Goal: Transaction & Acquisition: Book appointment/travel/reservation

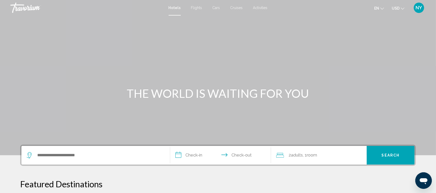
click at [236, 7] on span "Cruises" at bounding box center [236, 8] width 12 height 4
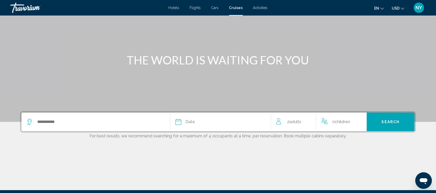
scroll to position [34, 0]
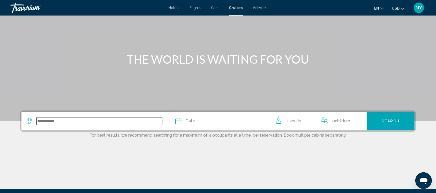
click at [51, 121] on input "Search widget" at bounding box center [99, 121] width 125 height 8
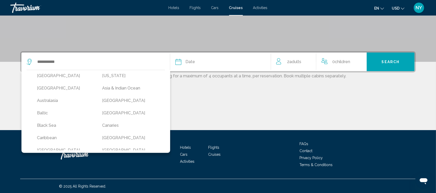
scroll to position [0, 0]
click at [125, 88] on button "Asia & Indian Ocean" at bounding box center [130, 90] width 60 height 10
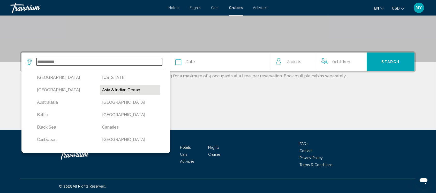
type input "**********"
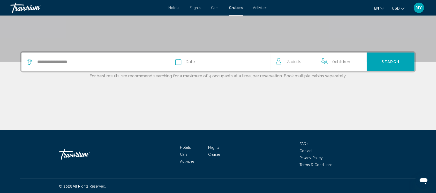
click at [188, 62] on span "Date" at bounding box center [190, 61] width 10 height 7
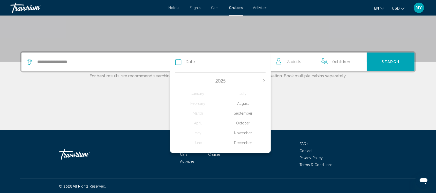
click at [264, 81] on icon "Next month" at bounding box center [264, 80] width 3 height 3
click at [197, 113] on div "March" at bounding box center [197, 113] width 45 height 9
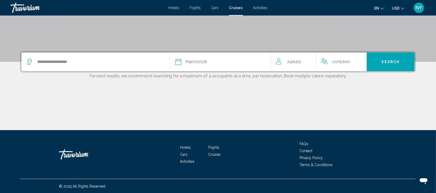
click at [296, 63] on span "Adults" at bounding box center [295, 61] width 12 height 5
click at [310, 61] on icon "Increment adults" at bounding box center [308, 61] width 5 height 6
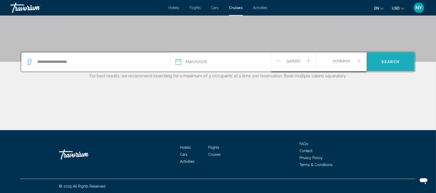
click at [392, 62] on span "Search" at bounding box center [391, 62] width 18 height 4
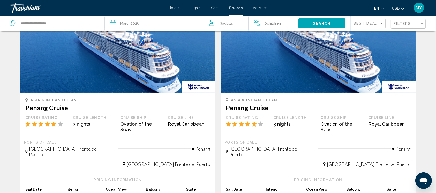
scroll to position [46, 0]
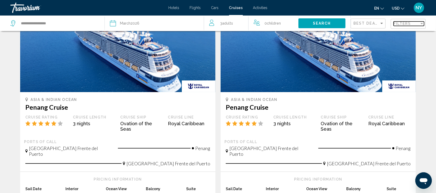
click at [415, 24] on div "Filters" at bounding box center [407, 23] width 26 height 4
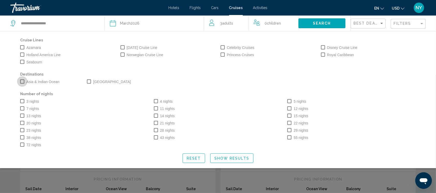
click at [23, 80] on span "Search widget" at bounding box center [22, 81] width 4 height 4
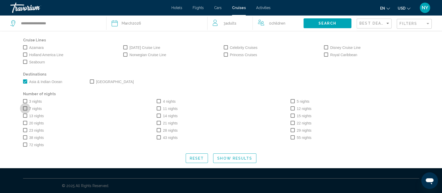
click at [28, 108] on label "7 nights" at bounding box center [32, 109] width 19 height 6
click at [234, 160] on button "Show Results" at bounding box center [234, 158] width 43 height 10
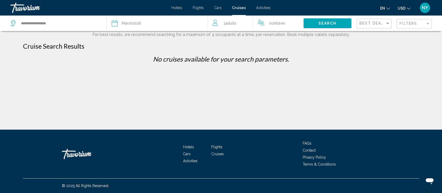
click at [419, 27] on div "Filters" at bounding box center [414, 24] width 31 height 10
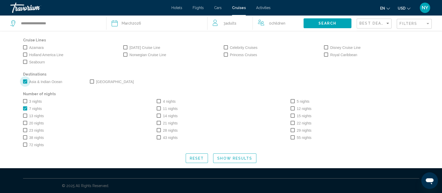
click at [25, 80] on span "Search widget" at bounding box center [25, 81] width 4 height 4
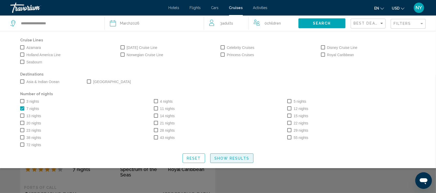
click at [226, 158] on span "Show Results" at bounding box center [231, 158] width 35 height 4
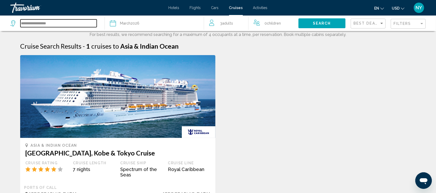
click at [68, 22] on input "**********" at bounding box center [58, 23] width 76 height 8
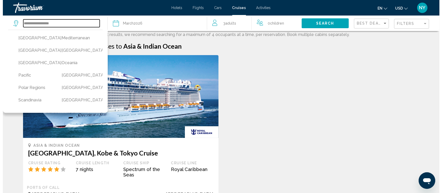
scroll to position [128, 0]
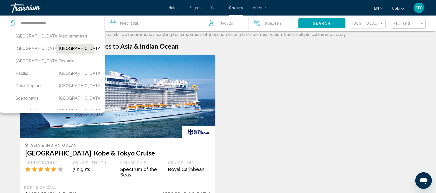
click at [67, 54] on button "[GEOGRAPHIC_DATA]" at bounding box center [75, 49] width 38 height 10
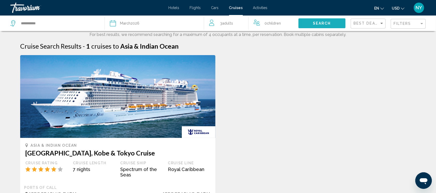
click at [324, 27] on button "Search" at bounding box center [321, 23] width 47 height 10
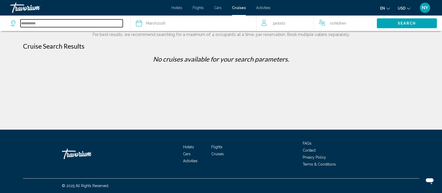
click at [69, 23] on input "**********" at bounding box center [71, 23] width 102 height 8
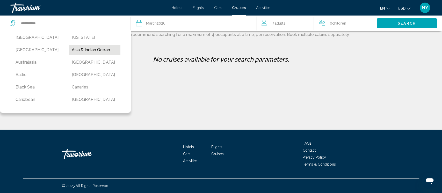
click at [94, 51] on button "Asia & Indian Ocean" at bounding box center [94, 50] width 51 height 10
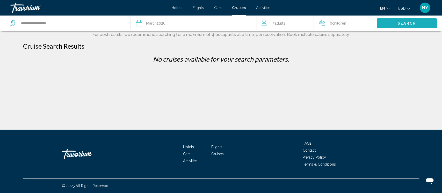
click at [395, 23] on button "Search" at bounding box center [406, 23] width 60 height 10
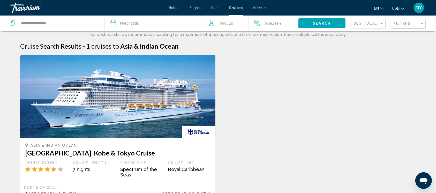
click at [416, 26] on div "Filters" at bounding box center [409, 24] width 31 height 10
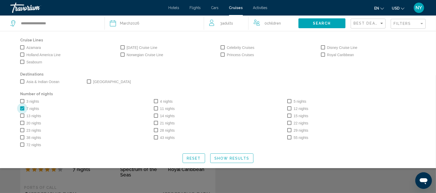
click at [23, 109] on span "Search widget" at bounding box center [22, 108] width 4 height 4
click at [226, 158] on span "Show Results" at bounding box center [231, 158] width 35 height 4
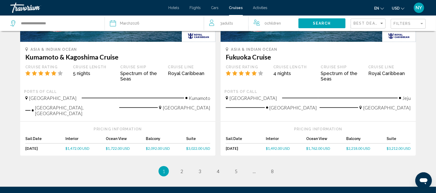
scroll to position [544, 0]
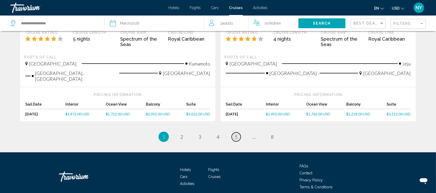
click at [235, 134] on span "5" at bounding box center [236, 137] width 3 height 6
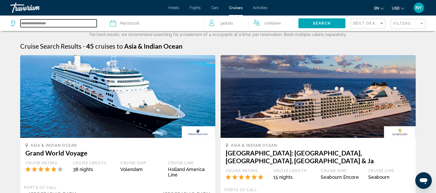
click at [52, 24] on input "**********" at bounding box center [58, 23] width 76 height 8
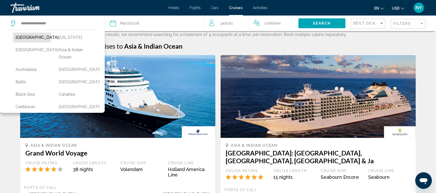
click at [29, 40] on button "[GEOGRAPHIC_DATA]" at bounding box center [32, 38] width 38 height 10
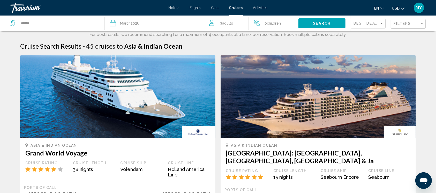
click at [331, 25] on span "Search" at bounding box center [322, 23] width 18 height 4
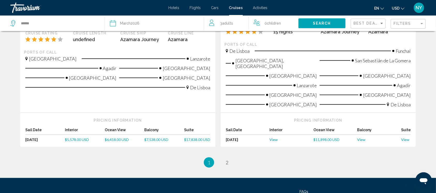
scroll to position [581, 0]
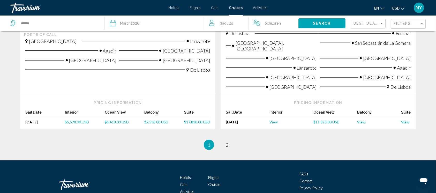
click at [216, 77] on app-cruises-search-item "Africa [GEOGRAPHIC_DATA] & European Cruise: [GEOGRAPHIC_DATA], [GEOGRAPHIC_DATA…" at bounding box center [118, 14] width 200 height 229
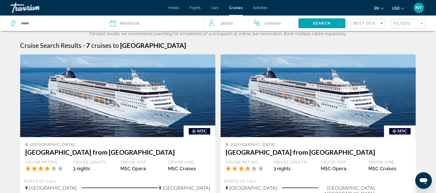
scroll to position [0, 0]
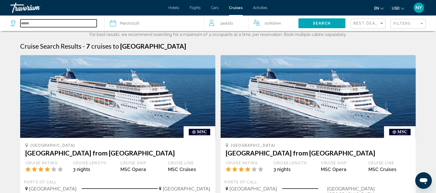
click at [64, 20] on input "******" at bounding box center [58, 23] width 76 height 8
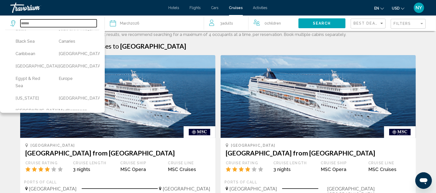
scroll to position [54, 0]
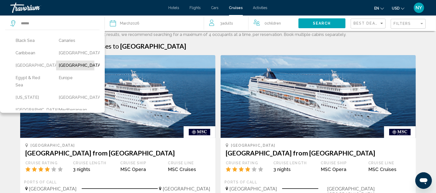
click at [58, 70] on button "[GEOGRAPHIC_DATA]" at bounding box center [75, 66] width 38 height 10
type input "**********"
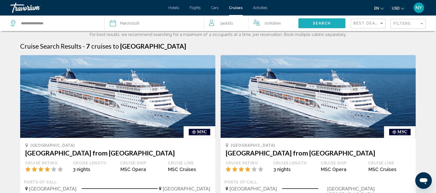
click at [326, 22] on span "Search" at bounding box center [322, 23] width 18 height 4
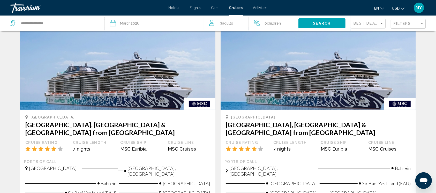
scroll to position [28, 0]
click at [72, 94] on img "Main content" at bounding box center [117, 68] width 195 height 83
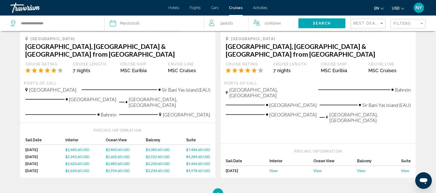
scroll to position [354, 0]
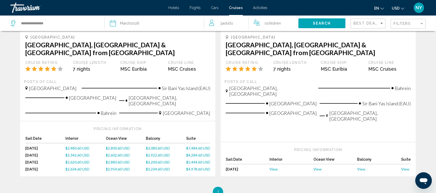
click at [152, 146] on span "$3,080.60 USD" at bounding box center [158, 148] width 24 height 4
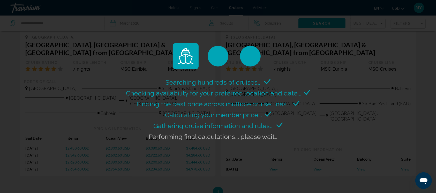
click at [262, 98] on div "Checking availability for your preferred location and date..." at bounding box center [218, 93] width 184 height 11
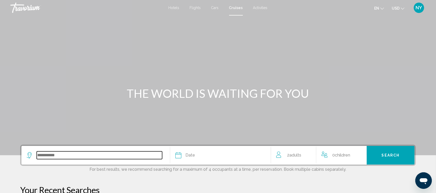
click at [81, 152] on input "Search widget" at bounding box center [99, 155] width 125 height 8
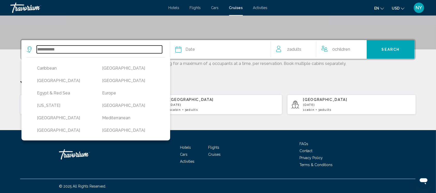
scroll to position [59, 0]
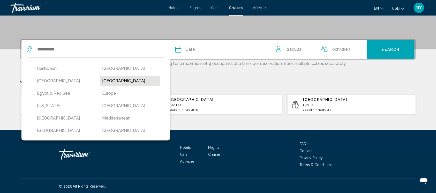
click at [116, 83] on button "[GEOGRAPHIC_DATA]" at bounding box center [130, 81] width 60 height 10
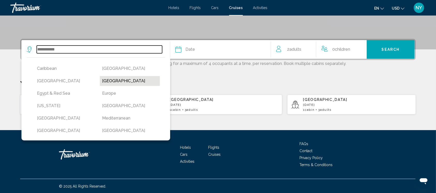
type input "**********"
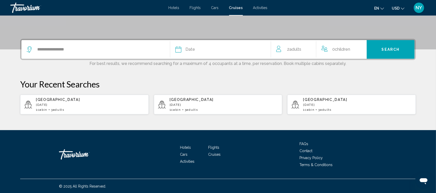
click at [224, 48] on div "Date" at bounding box center [220, 49] width 90 height 7
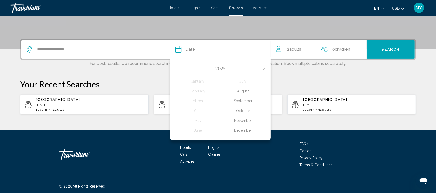
click at [264, 70] on div "2025" at bounding box center [220, 68] width 90 height 6
click at [264, 67] on icon "Next month" at bounding box center [264, 68] width 3 height 3
click at [197, 101] on div "March" at bounding box center [197, 100] width 45 height 9
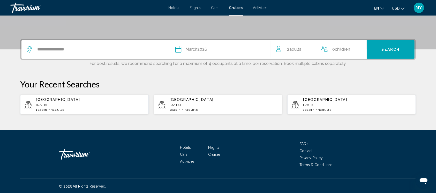
click at [291, 50] on span "Adults" at bounding box center [295, 49] width 12 height 5
click at [309, 48] on icon "Increment adults" at bounding box center [308, 48] width 5 height 6
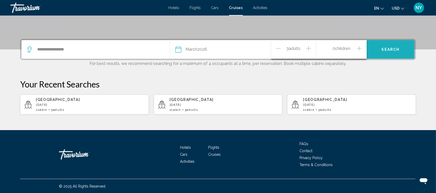
click at [384, 49] on span "Search" at bounding box center [391, 50] width 18 height 4
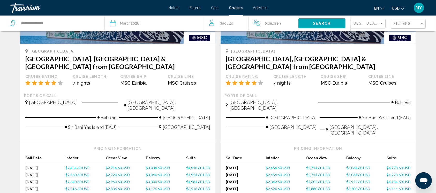
scroll to position [94, 0]
click at [156, 165] on span "$3,034.60 USD" at bounding box center [158, 167] width 24 height 4
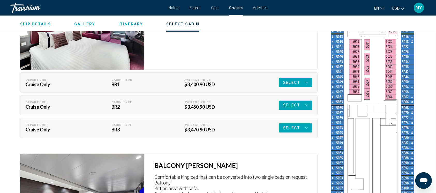
scroll to position [895, 0]
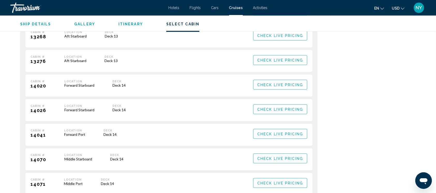
scroll to position [1351, 0]
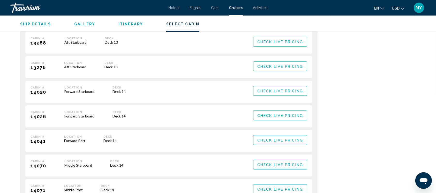
drag, startPoint x: 63, startPoint y: 67, endPoint x: 85, endPoint y: 68, distance: 22.0
click at [85, 68] on div "Cabin # 13276 Location Aft Starboard Deck Deck 13" at bounding box center [133, 67] width 205 height 12
click at [85, 68] on div "Aft Starboard" at bounding box center [75, 67] width 22 height 4
click at [78, 68] on div "Aft Starboard" at bounding box center [75, 67] width 22 height 4
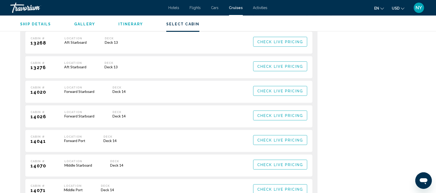
drag, startPoint x: 63, startPoint y: 67, endPoint x: 85, endPoint y: 68, distance: 22.3
click at [85, 68] on div "Cabin # 13276 Location Aft Starboard Deck Deck 13" at bounding box center [133, 67] width 205 height 12
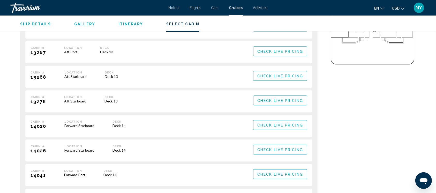
scroll to position [1312, 0]
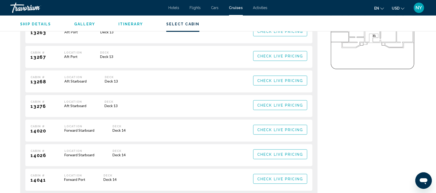
click at [75, 113] on div "Cabin # 13276 Location Aft Starboard Deck Deck 13 Check Live Pricing Retail Pri…" at bounding box center [168, 106] width 287 height 22
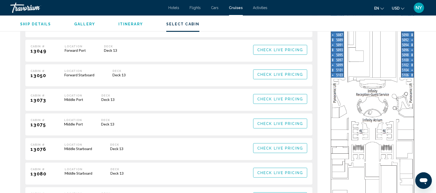
scroll to position [1021, 0]
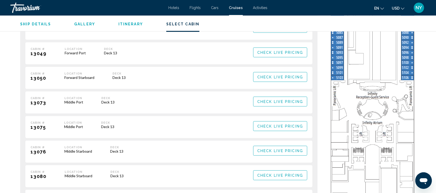
drag, startPoint x: 63, startPoint y: 78, endPoint x: 96, endPoint y: 78, distance: 33.1
click at [96, 78] on div "Cabin # 13050 Location Forward Starboard Deck Deck 13" at bounding box center [133, 78] width 205 height 12
click at [0, 0] on div "Cabin # 13007 Location Forward Port Deck Deck 13 Check Live Pricing Retail Pric…" at bounding box center [0, 0] width 0 height 0
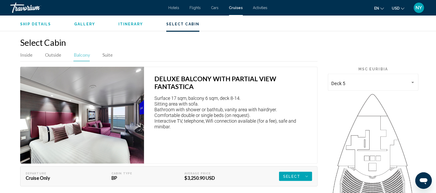
scroll to position [663, 0]
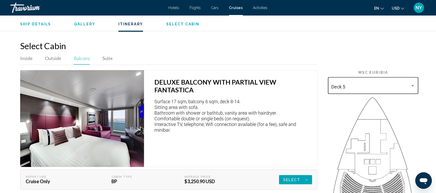
click at [409, 82] on div "Deck 5" at bounding box center [374, 85] width 84 height 18
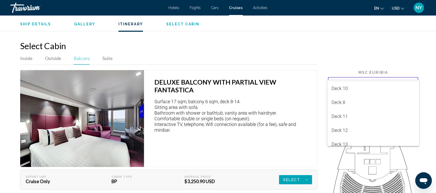
scroll to position [58, 0]
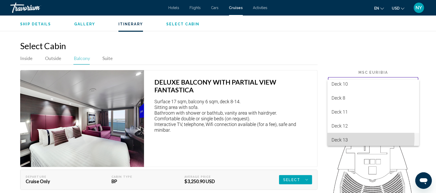
click at [350, 138] on span "Deck 13" at bounding box center [374, 140] width 84 height 14
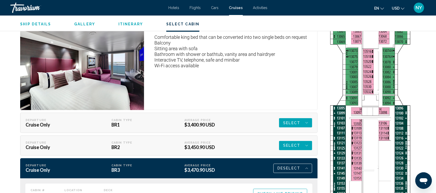
scroll to position [855, 0]
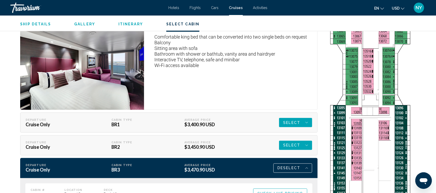
click at [308, 166] on icon "Main content" at bounding box center [306, 168] width 3 height 6
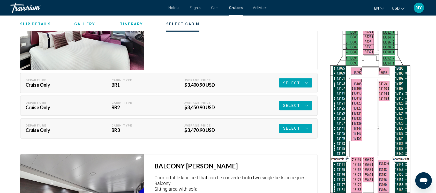
scroll to position [894, 0]
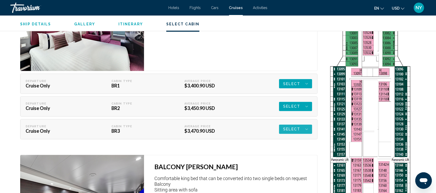
click at [294, 133] on span "Select" at bounding box center [291, 129] width 17 height 9
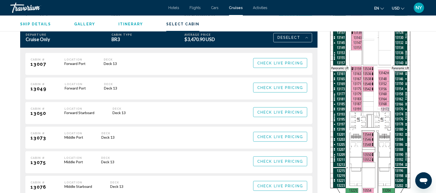
scroll to position [990, 0]
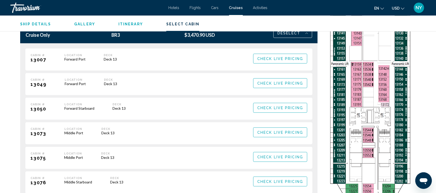
click at [270, 106] on span "Check Live Pricing" at bounding box center [280, 108] width 46 height 4
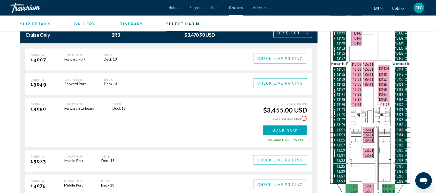
click at [303, 118] on icon "Show Taxes and Fees disclaimer" at bounding box center [304, 118] width 6 height 6
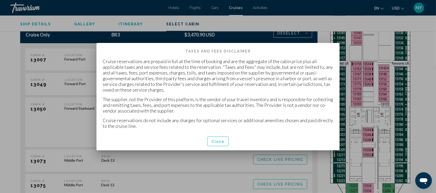
scroll to position [0, 0]
drag, startPoint x: 101, startPoint y: 61, endPoint x: 220, endPoint y: 129, distance: 137.0
click at [220, 129] on div "Cruise reservations are prepaid in full at the time of booking and are the aggr…" at bounding box center [217, 95] width 243 height 74
click at [221, 140] on span "Close" at bounding box center [218, 141] width 13 height 4
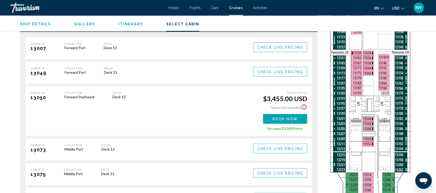
scroll to position [1002, 0]
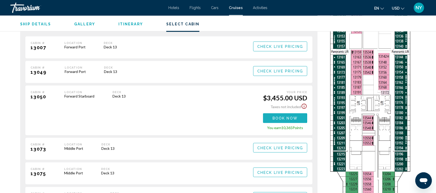
click at [275, 117] on span "Book now" at bounding box center [285, 118] width 25 height 4
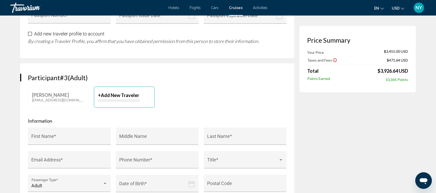
scroll to position [539, 0]
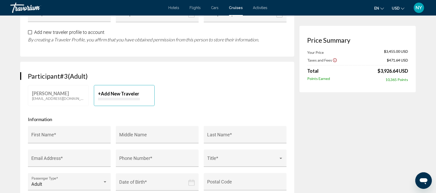
click at [333, 60] on icon "Show Taxes and Fees disclaimer" at bounding box center [335, 60] width 5 height 5
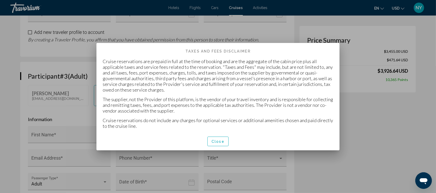
scroll to position [0, 0]
click at [223, 141] on span "Close" at bounding box center [218, 141] width 13 height 4
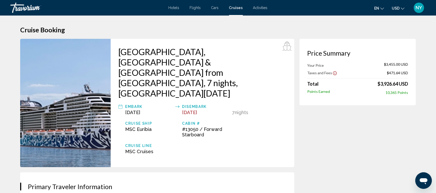
scroll to position [539, 0]
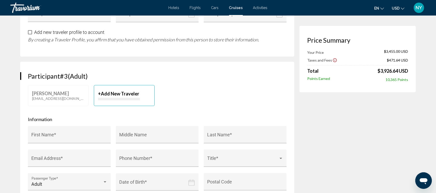
drag, startPoint x: 377, startPoint y: 71, endPoint x: 415, endPoint y: 72, distance: 38.0
click at [415, 72] on div "Price Summary Your Price $3,455.00 USD Taxes and Fees $471.64 USD Total $3,926.…" at bounding box center [358, 59] width 116 height 66
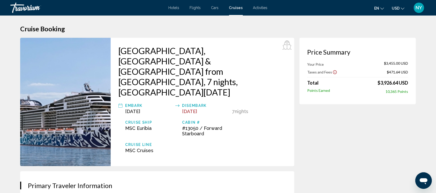
scroll to position [0, 0]
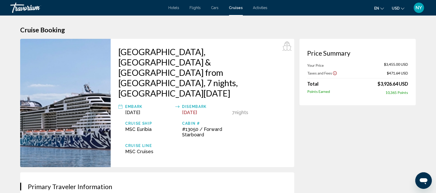
click at [294, 84] on div "[GEOGRAPHIC_DATA], [GEOGRAPHIC_DATA] & [GEOGRAPHIC_DATA] from [GEOGRAPHIC_DATA]…" at bounding box center [203, 103] width 184 height 128
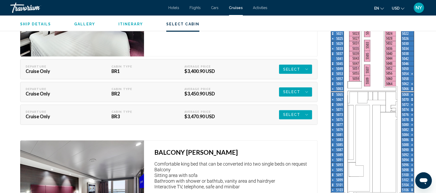
scroll to position [911, 0]
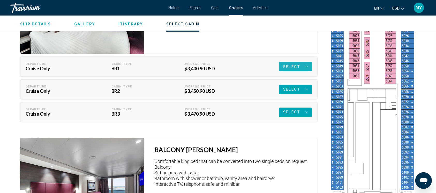
click at [307, 65] on icon "Main content" at bounding box center [306, 67] width 3 height 6
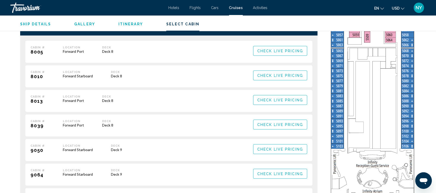
scroll to position [952, 0]
click at [275, 123] on span "Check Live Pricing" at bounding box center [280, 125] width 46 height 4
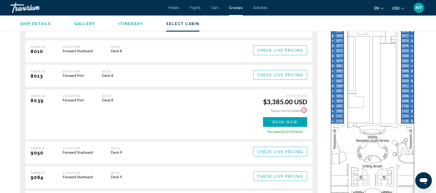
scroll to position [978, 0]
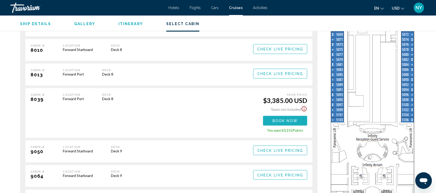
click at [295, 122] on span "Book now" at bounding box center [285, 121] width 25 height 4
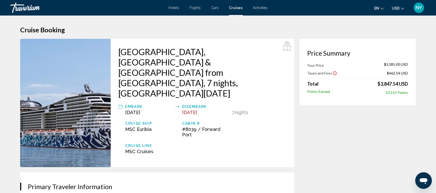
drag, startPoint x: 202, startPoint y: 98, endPoint x: 229, endPoint y: 98, distance: 27.7
click at [220, 126] on span "#8039 / Forward Port" at bounding box center [201, 131] width 38 height 11
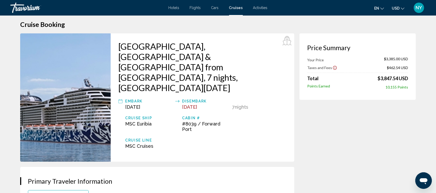
scroll to position [5, 0]
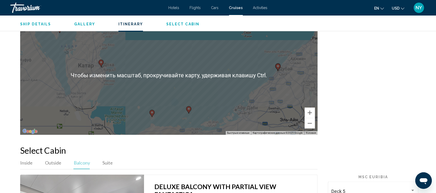
scroll to position [559, 0]
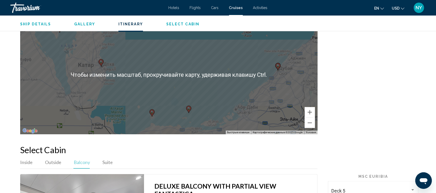
click at [109, 147] on h2 "Select Cabin" at bounding box center [218, 150] width 396 height 10
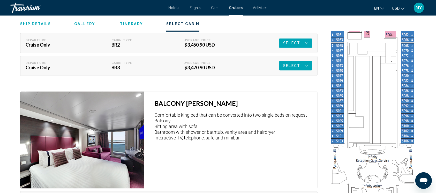
scroll to position [958, 0]
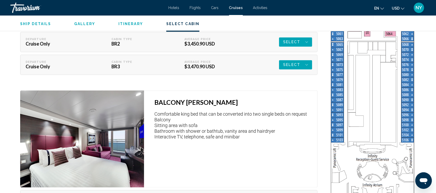
drag, startPoint x: 153, startPoint y: 102, endPoint x: 265, endPoint y: 140, distance: 117.9
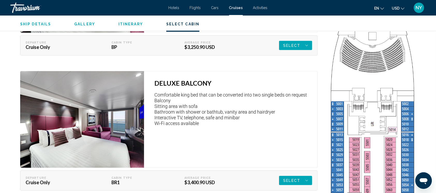
scroll to position [797, 0]
drag, startPoint x: 152, startPoint y: 80, endPoint x: 248, endPoint y: 122, distance: 105.4
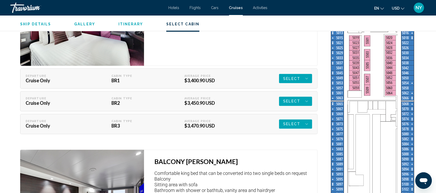
scroll to position [899, 0]
click at [307, 124] on icon "Main content" at bounding box center [306, 124] width 3 height 6
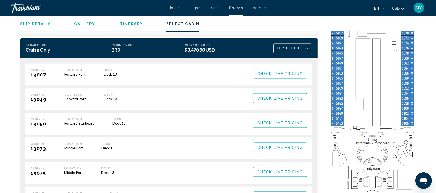
scroll to position [974, 0]
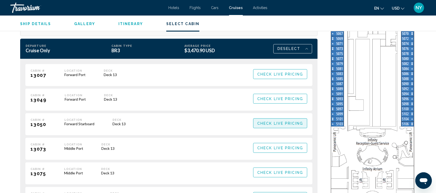
click at [285, 125] on span "Check Live Pricing" at bounding box center [280, 124] width 46 height 4
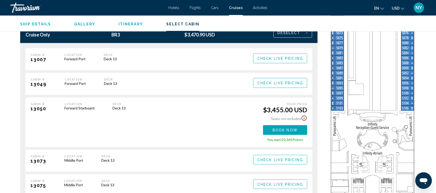
scroll to position [991, 0]
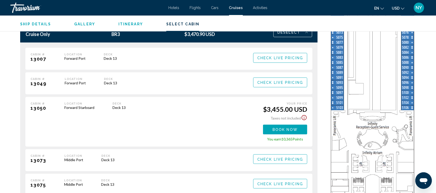
drag, startPoint x: 61, startPoint y: 103, endPoint x: 132, endPoint y: 113, distance: 72.1
click at [132, 113] on div "Cabin # 13050 Location Forward Starboard Deck Deck 13" at bounding box center [138, 121] width 214 height 39
click at [275, 130] on span "Book now" at bounding box center [285, 130] width 25 height 4
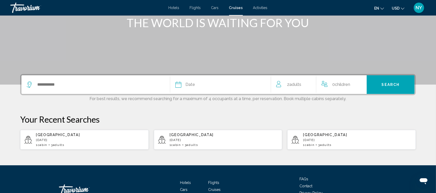
scroll to position [71, 0]
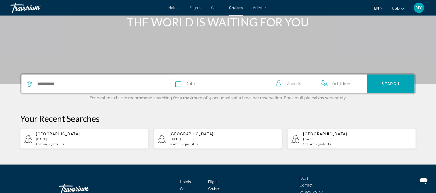
click at [327, 142] on span "Adults" at bounding box center [325, 144] width 11 height 4
type input "**********"
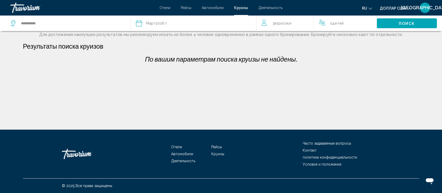
click at [347, 63] on div "По вашим параметрам поиска круизы не найдены." at bounding box center [220, 61] width 401 height 12
click at [387, 24] on button "Поиск" at bounding box center [406, 23] width 60 height 10
click at [395, 21] on button "Поиск" at bounding box center [406, 23] width 60 height 10
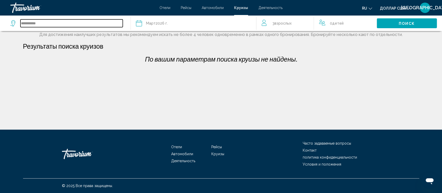
click at [52, 24] on input "**********" at bounding box center [71, 23] width 102 height 8
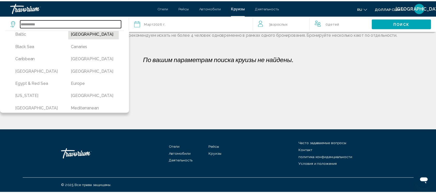
scroll to position [41, 0]
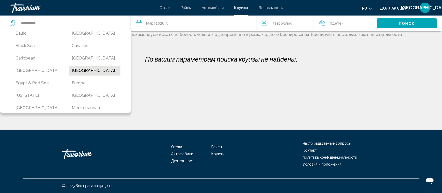
click at [79, 70] on button "[GEOGRAPHIC_DATA]" at bounding box center [94, 71] width 51 height 10
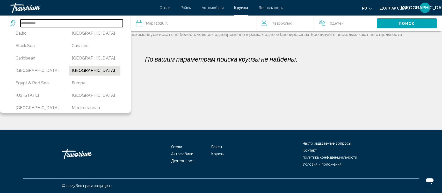
type input "**********"
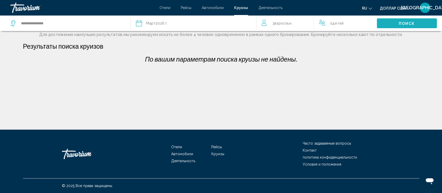
click at [389, 24] on button "Поиск" at bounding box center [406, 23] width 60 height 10
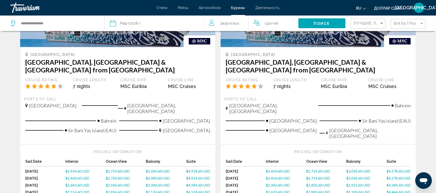
scroll to position [90, 0]
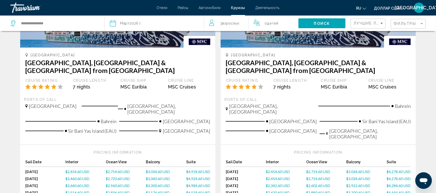
click at [159, 169] on span "$3,034.60 USD" at bounding box center [158, 171] width 24 height 4
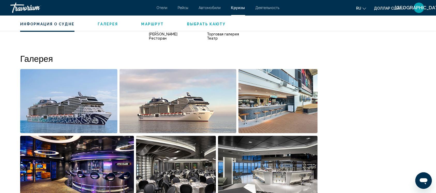
scroll to position [267, 0]
click at [97, 110] on img "Открыть полноэкранный слайдер изображений" at bounding box center [68, 101] width 97 height 64
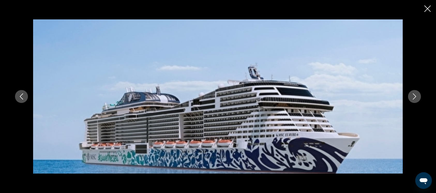
click at [415, 99] on icon "Next image" at bounding box center [415, 96] width 6 height 6
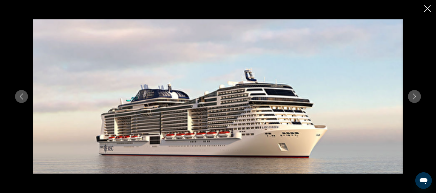
click at [415, 99] on icon "Next image" at bounding box center [415, 96] width 6 height 6
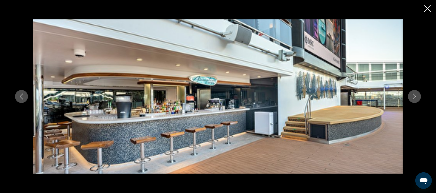
click at [415, 99] on icon "Next image" at bounding box center [415, 96] width 6 height 6
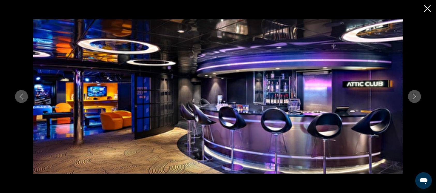
click at [415, 99] on icon "Next image" at bounding box center [415, 96] width 6 height 6
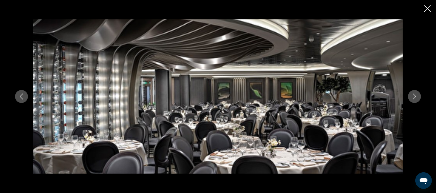
click at [415, 99] on icon "Next image" at bounding box center [415, 96] width 6 height 6
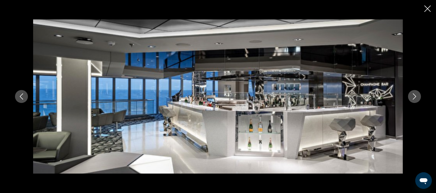
click at [415, 99] on icon "Next image" at bounding box center [415, 96] width 6 height 6
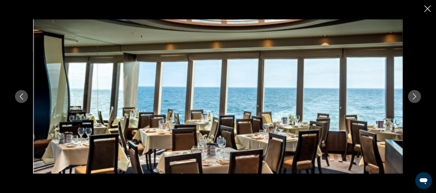
click at [415, 99] on icon "Next image" at bounding box center [415, 96] width 6 height 6
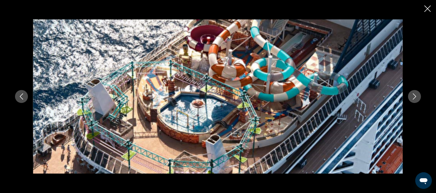
click at [415, 99] on icon "Next image" at bounding box center [415, 96] width 6 height 6
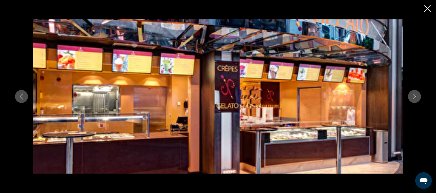
click at [415, 99] on icon "Next image" at bounding box center [415, 96] width 6 height 6
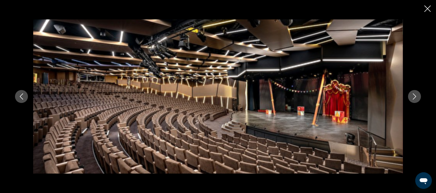
click at [415, 99] on icon "Next image" at bounding box center [415, 96] width 6 height 6
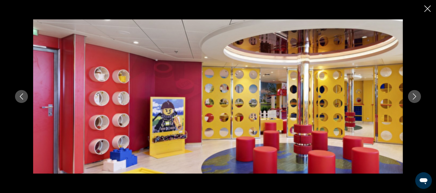
click at [415, 99] on icon "Next image" at bounding box center [415, 96] width 6 height 6
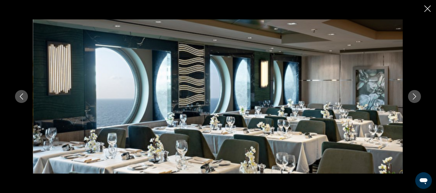
click at [415, 99] on icon "Next image" at bounding box center [415, 96] width 6 height 6
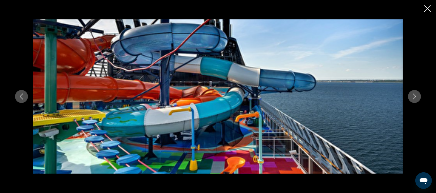
click at [415, 99] on icon "Next image" at bounding box center [415, 96] width 6 height 6
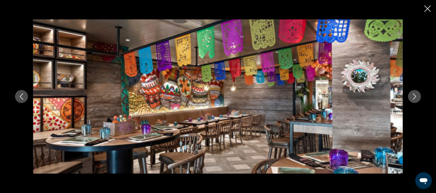
click at [415, 99] on icon "Next image" at bounding box center [415, 96] width 6 height 6
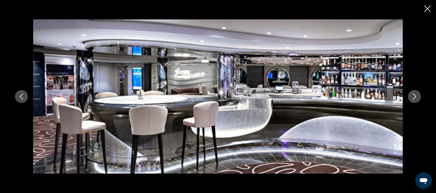
click at [415, 99] on icon "Next image" at bounding box center [415, 96] width 6 height 6
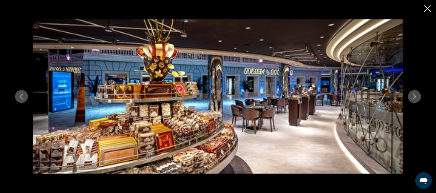
click at [415, 99] on icon "Next image" at bounding box center [415, 96] width 6 height 6
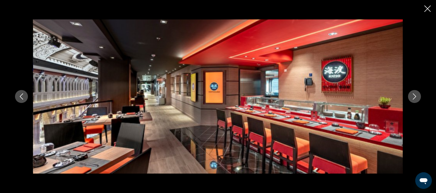
click at [415, 99] on icon "Next image" at bounding box center [415, 96] width 6 height 6
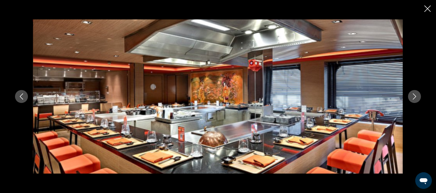
click at [415, 99] on icon "Next image" at bounding box center [415, 96] width 6 height 6
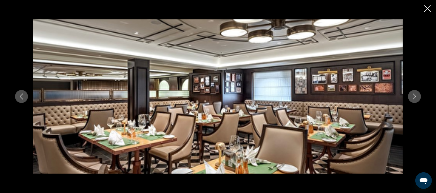
click at [415, 99] on icon "Next image" at bounding box center [415, 96] width 6 height 6
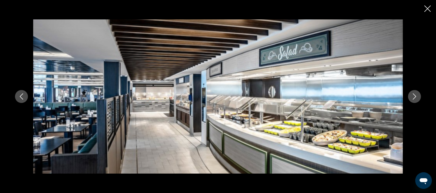
click at [415, 99] on icon "Next image" at bounding box center [415, 96] width 6 height 6
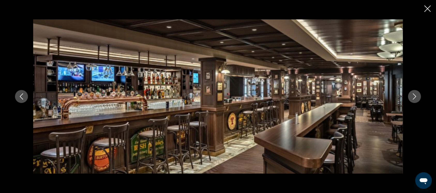
click at [415, 99] on icon "Next image" at bounding box center [415, 96] width 6 height 6
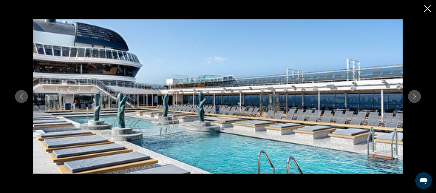
click at [415, 99] on icon "Next image" at bounding box center [415, 96] width 6 height 6
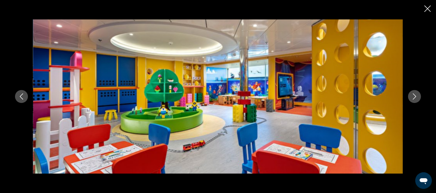
click at [415, 99] on icon "Next image" at bounding box center [415, 96] width 6 height 6
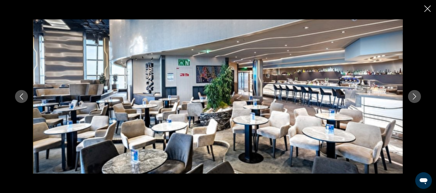
click at [415, 99] on icon "Next image" at bounding box center [415, 96] width 6 height 6
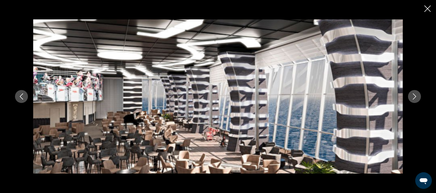
click at [415, 99] on icon "Next image" at bounding box center [415, 96] width 6 height 6
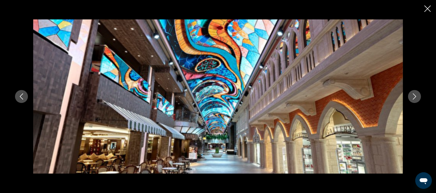
click at [415, 99] on icon "Next image" at bounding box center [415, 96] width 6 height 6
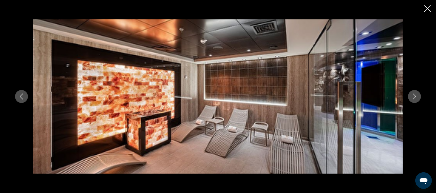
click at [415, 99] on icon "Next image" at bounding box center [415, 96] width 6 height 6
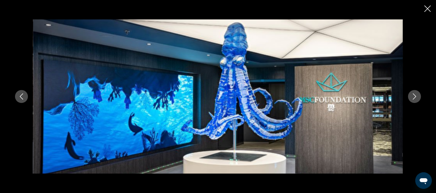
click at [415, 99] on icon "Next image" at bounding box center [415, 96] width 6 height 6
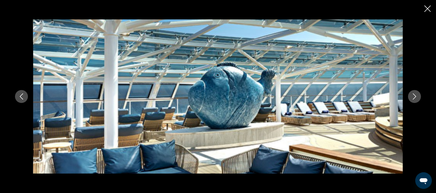
click at [415, 99] on icon "Next image" at bounding box center [415, 96] width 6 height 6
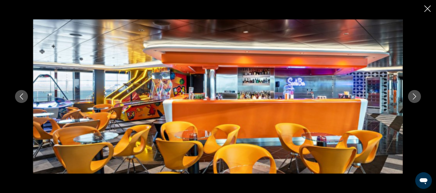
click at [415, 99] on icon "Next image" at bounding box center [415, 96] width 6 height 6
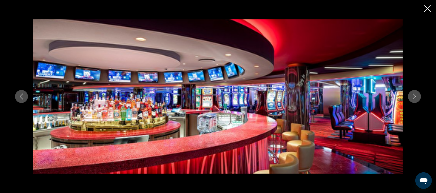
click at [415, 99] on icon "Next image" at bounding box center [415, 96] width 6 height 6
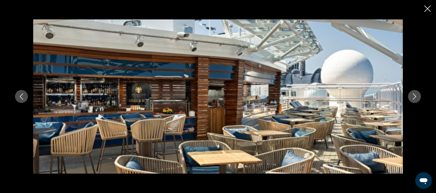
click at [415, 99] on icon "Next image" at bounding box center [415, 96] width 6 height 6
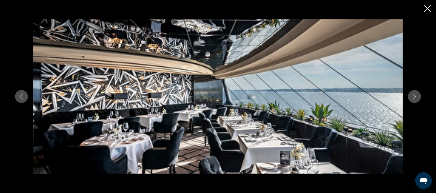
click at [415, 99] on icon "Next image" at bounding box center [415, 96] width 6 height 6
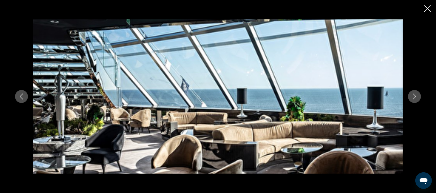
click at [415, 99] on icon "Next image" at bounding box center [415, 96] width 6 height 6
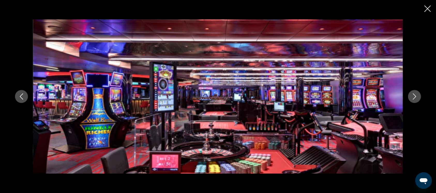
click at [415, 99] on icon "Next image" at bounding box center [415, 96] width 6 height 6
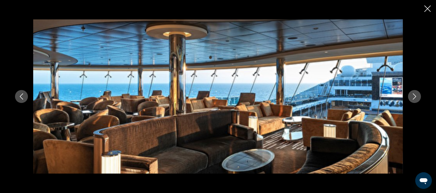
click at [415, 99] on icon "Next image" at bounding box center [415, 96] width 6 height 6
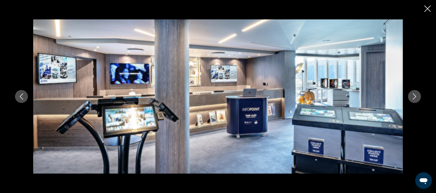
click at [415, 99] on icon "Next image" at bounding box center [415, 96] width 6 height 6
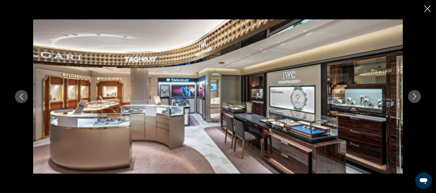
click at [415, 99] on icon "Next image" at bounding box center [415, 96] width 6 height 6
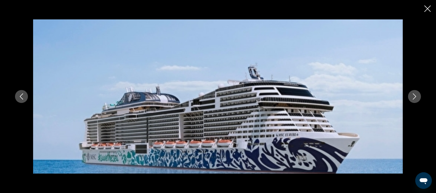
click at [426, 9] on icon "Close slideshow" at bounding box center [427, 8] width 6 height 6
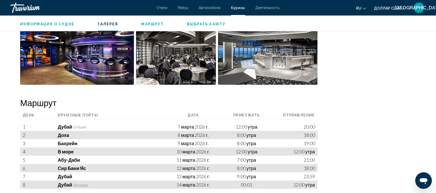
scroll to position [369, 0]
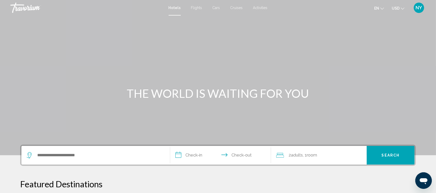
click at [240, 9] on span "Cruises" at bounding box center [236, 8] width 12 height 4
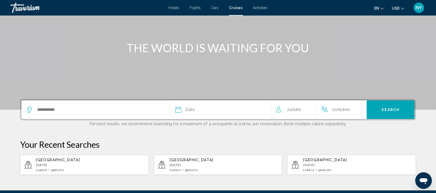
scroll to position [46, 0]
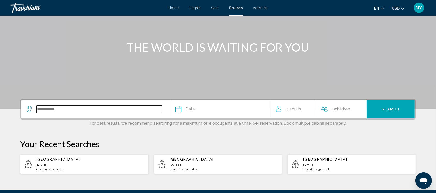
click at [54, 108] on input "Search widget" at bounding box center [99, 109] width 125 height 8
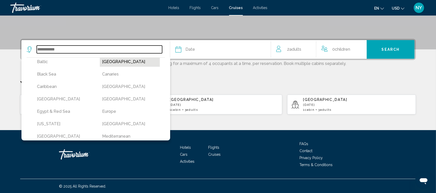
scroll to position [41, 0]
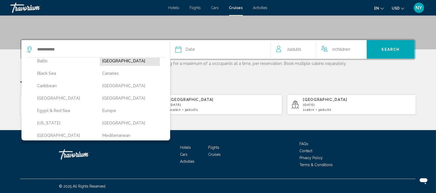
click at [132, 98] on button "[GEOGRAPHIC_DATA]" at bounding box center [130, 98] width 60 height 10
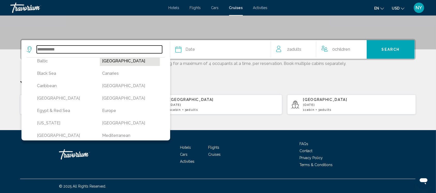
type input "**********"
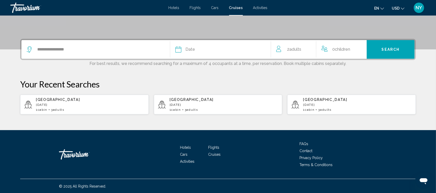
click at [189, 49] on span "Date" at bounding box center [190, 49] width 10 height 7
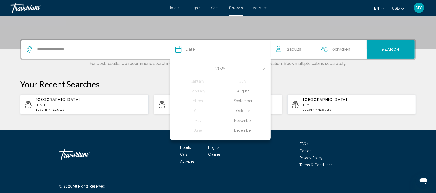
click at [264, 69] on icon "Next month" at bounding box center [264, 68] width 2 height 3
click at [198, 101] on div "March" at bounding box center [197, 100] width 45 height 9
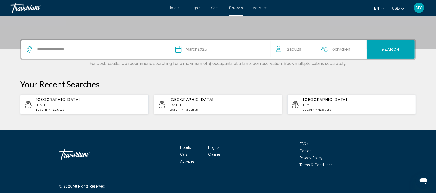
click at [308, 49] on div "2 Adult Adults" at bounding box center [296, 49] width 40 height 7
click at [308, 49] on icon "Increment adults" at bounding box center [308, 48] width 5 height 6
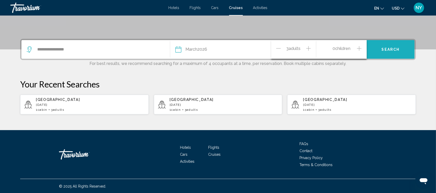
click at [388, 49] on span "Search" at bounding box center [391, 50] width 18 height 4
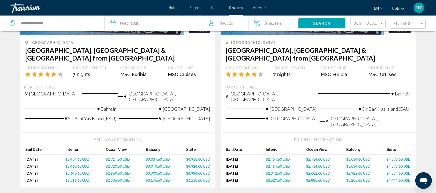
scroll to position [105, 0]
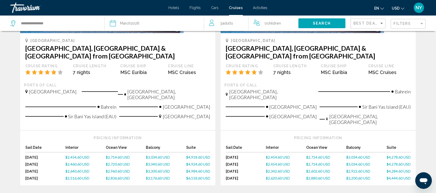
click at [165, 155] on span "$3,034.60 USD" at bounding box center [158, 157] width 24 height 4
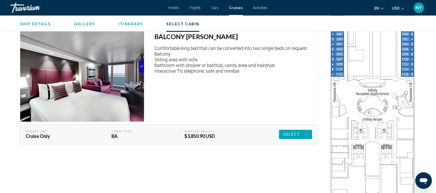
scroll to position [1025, 0]
drag, startPoint x: 179, startPoint y: 181, endPoint x: 158, endPoint y: 102, distance: 81.4
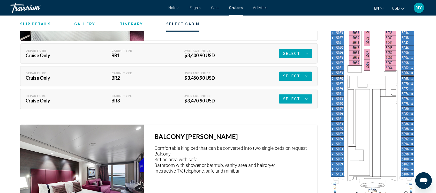
scroll to position [920, 0]
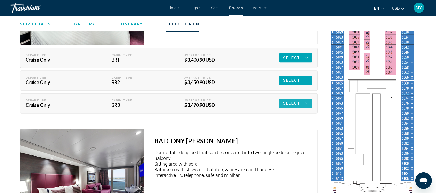
click at [306, 103] on icon "Main content" at bounding box center [306, 103] width 3 height 6
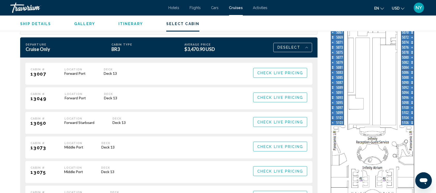
scroll to position [974, 0]
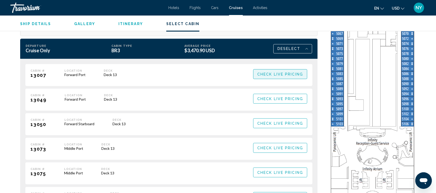
click at [288, 74] on span "Check Live Pricing" at bounding box center [280, 74] width 46 height 4
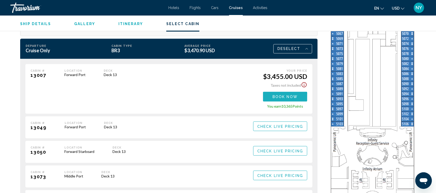
click at [281, 99] on button "Book now" at bounding box center [285, 97] width 44 height 10
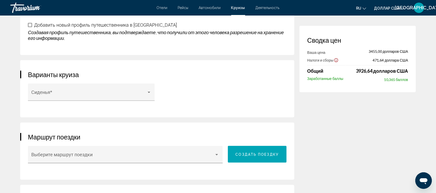
scroll to position [765, 0]
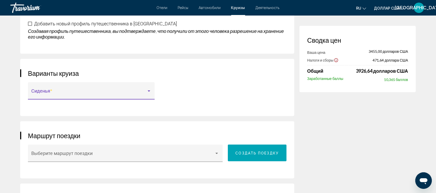
click at [150, 89] on div "Основное содержание" at bounding box center [149, 91] width 5 height 4
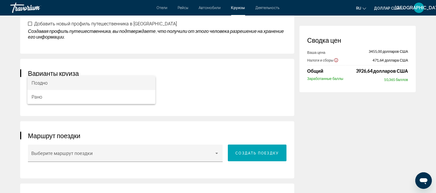
click at [178, 81] on div at bounding box center [218, 96] width 436 height 193
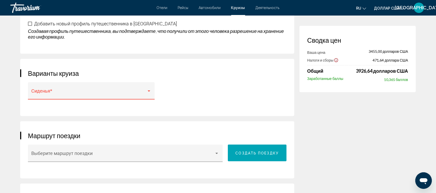
click at [150, 91] on div "Основное содержание" at bounding box center [149, 91] width 3 height 1
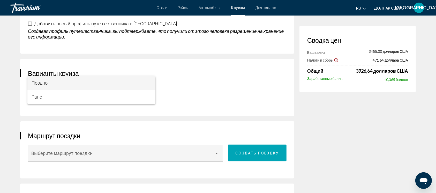
click at [191, 80] on div at bounding box center [218, 96] width 436 height 193
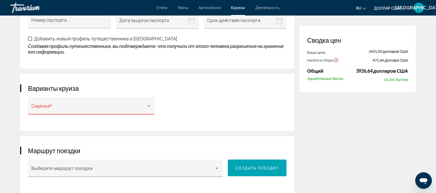
scroll to position [749, 0]
click at [151, 98] on div "Сиденья *" at bounding box center [91, 106] width 127 height 17
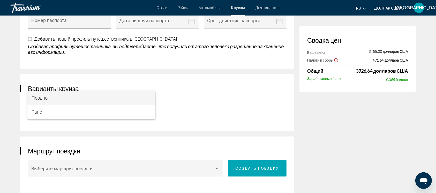
click at [185, 92] on div at bounding box center [218, 96] width 436 height 193
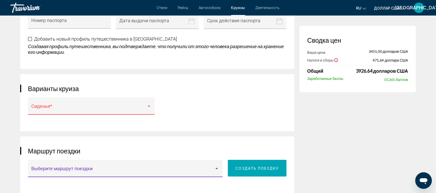
click at [217, 167] on div "Основное содержание" at bounding box center [216, 169] width 5 height 4
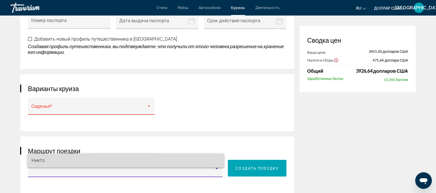
click at [217, 160] on span "Никто" at bounding box center [126, 160] width 189 height 14
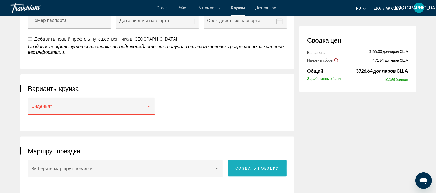
click at [249, 166] on font "Создать поездку" at bounding box center [257, 168] width 43 height 4
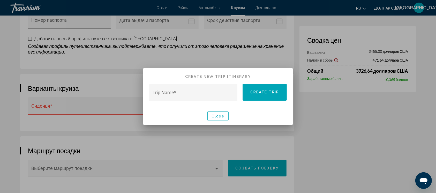
scroll to position [0, 0]
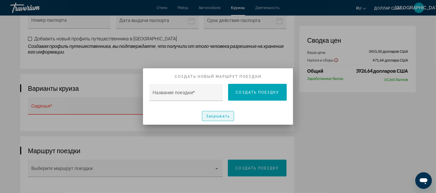
click at [223, 115] on font "Закрывать" at bounding box center [218, 116] width 24 height 4
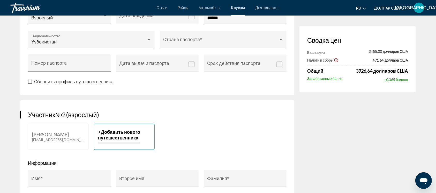
scroll to position [271, 0]
click at [114, 129] on font "Добавить нового путешественника" at bounding box center [119, 134] width 42 height 11
click at [115, 129] on font "Добавить нового путешественника" at bounding box center [119, 134] width 42 height 11
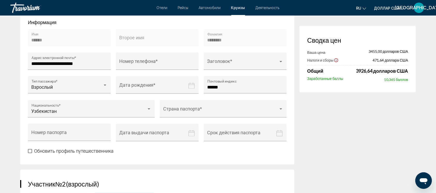
scroll to position [201, 0]
click at [191, 82] on icon "Дата рождения" at bounding box center [192, 85] width 6 height 6
click at [81, 127] on div "Номер паспорта" at bounding box center [70, 134] width 76 height 14
click at [145, 76] on input "Дата рождения" at bounding box center [158, 89] width 85 height 26
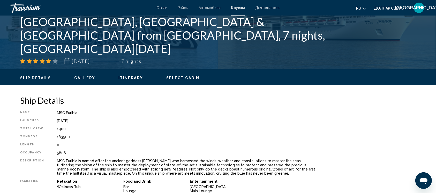
scroll to position [101, 0]
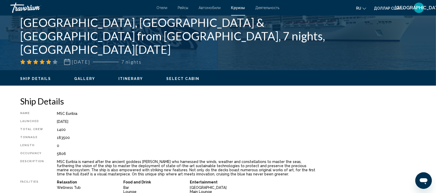
drag, startPoint x: 56, startPoint y: 112, endPoint x: 75, endPoint y: 110, distance: 19.7
click at [75, 110] on div "Ship Details Name MSC Euribia Launched March 31, 2022 Total Crew 1400 Tonnage 1…" at bounding box center [168, 150] width 297 height 109
copy div "MSC Euribia"
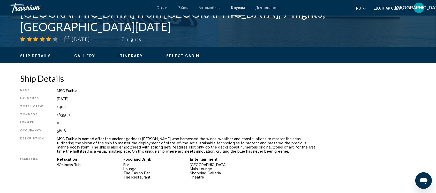
scroll to position [131, 0]
